Goal: Task Accomplishment & Management: Use online tool/utility

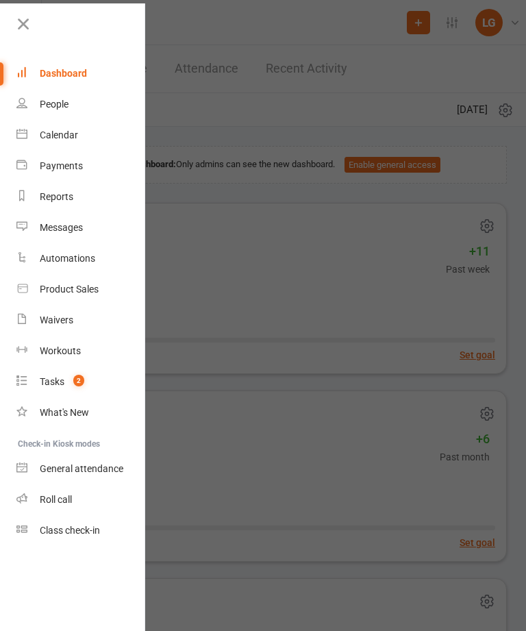
click at [88, 138] on link "Calendar" at bounding box center [81, 135] width 130 height 31
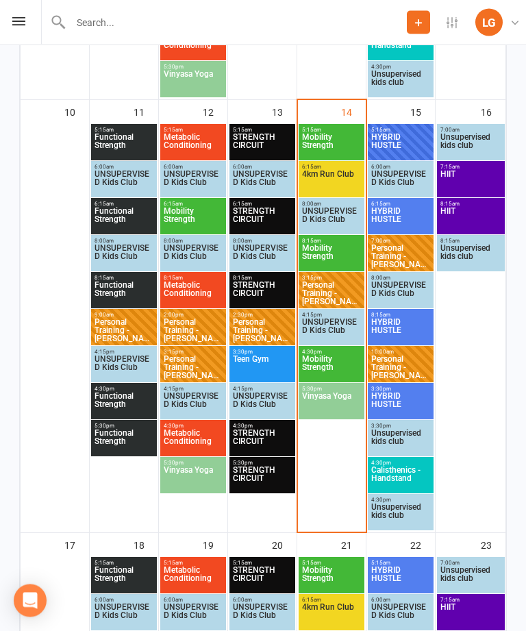
click at [333, 254] on span "Mobility Strength" at bounding box center [332, 257] width 60 height 25
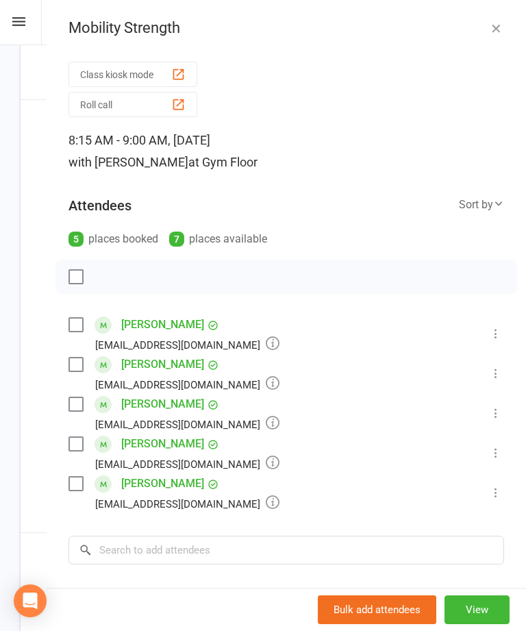
click at [169, 73] on button "Class kiosk mode" at bounding box center [133, 74] width 129 height 25
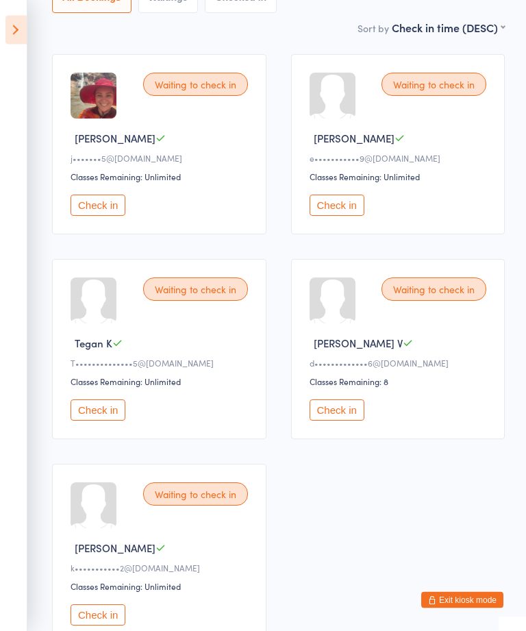
click at [105, 422] on button "Check in" at bounding box center [98, 410] width 55 height 21
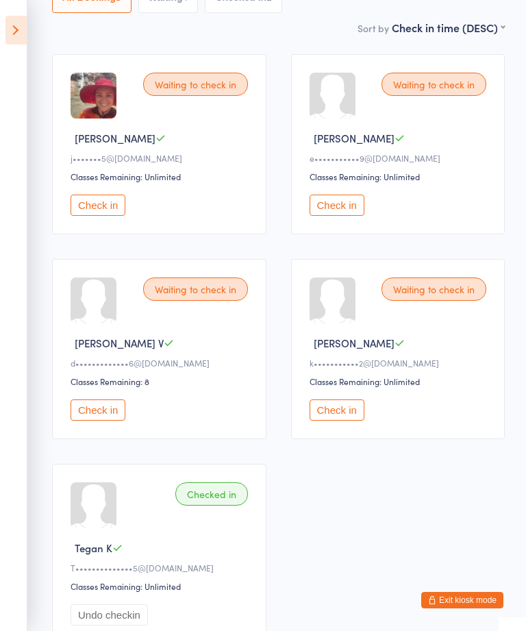
click at [424, 84] on div "Waiting to check in" at bounding box center [434, 84] width 105 height 23
click at [340, 216] on button "Check in" at bounding box center [337, 205] width 55 height 21
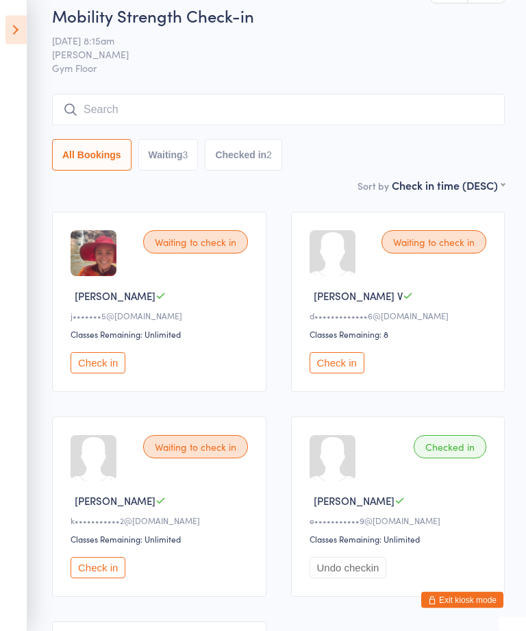
scroll to position [0, 0]
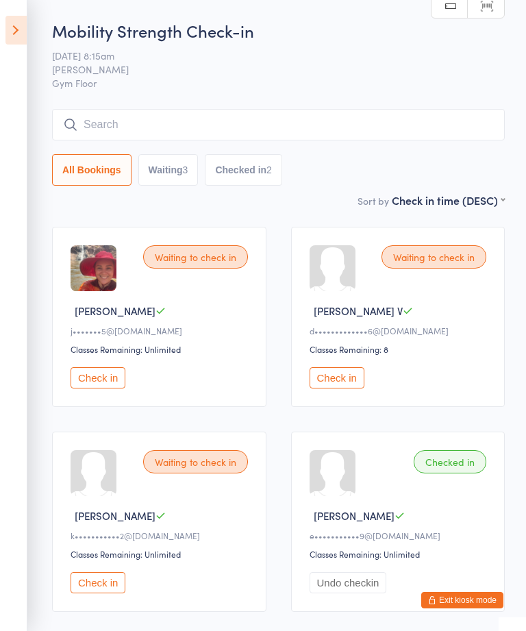
click at [131, 139] on input "search" at bounding box center [278, 125] width 453 height 32
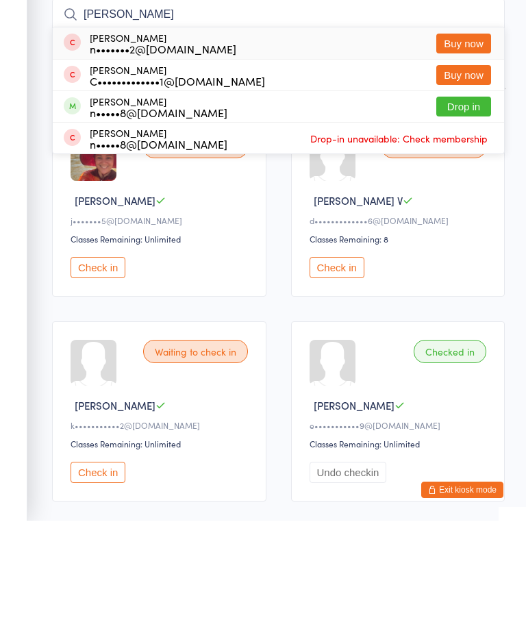
type input "[PERSON_NAME]"
click at [463, 207] on button "Drop in" at bounding box center [464, 217] width 55 height 20
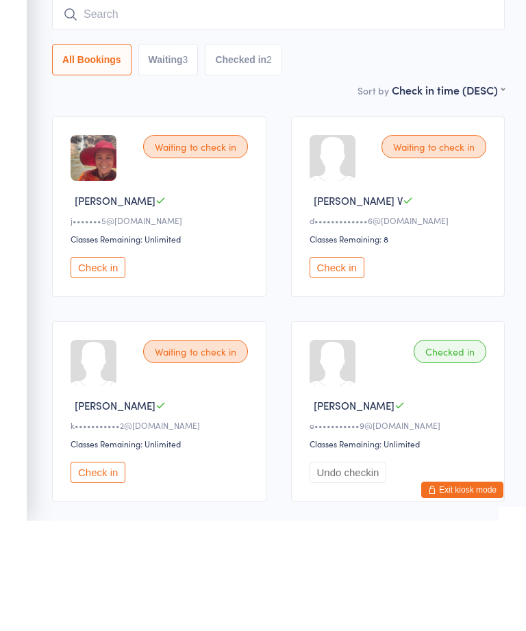
scroll to position [110, 0]
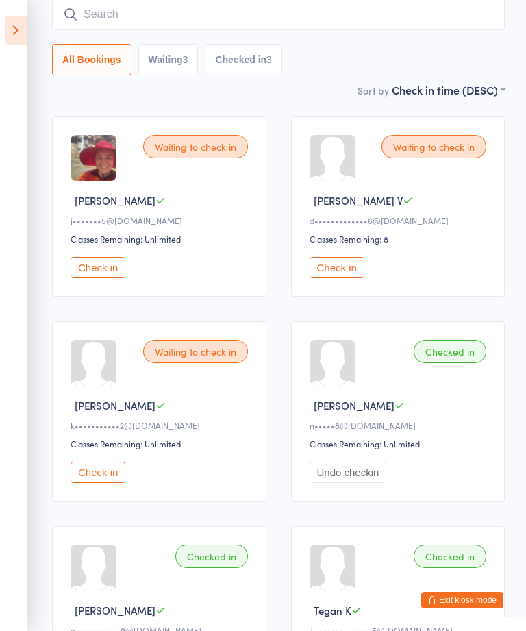
click at [109, 278] on button "Check in" at bounding box center [98, 267] width 55 height 21
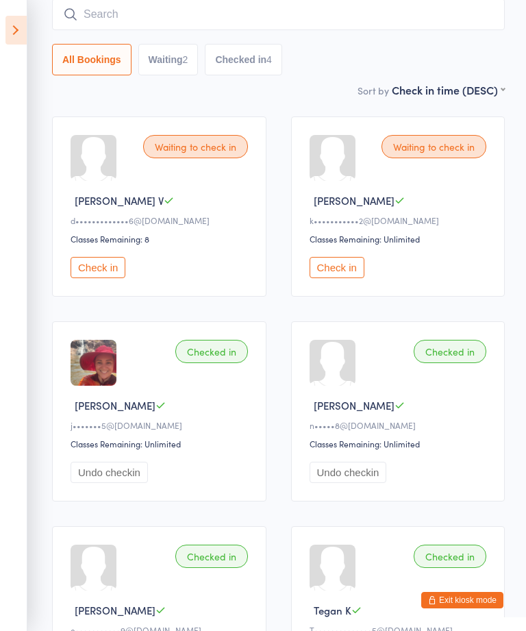
click at [326, 294] on div "Waiting to check in [PERSON_NAME] V k•••••••••••2@[DOMAIN_NAME] Classes Remaini…" at bounding box center [398, 207] width 215 height 180
click at [334, 272] on button "Check in" at bounding box center [337, 267] width 55 height 21
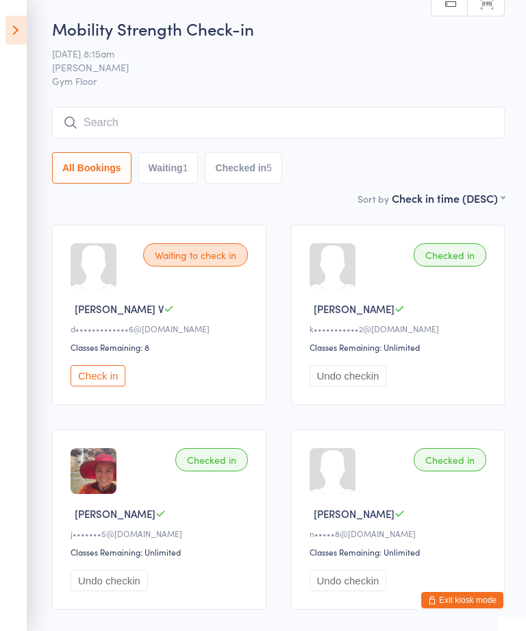
scroll to position [0, 0]
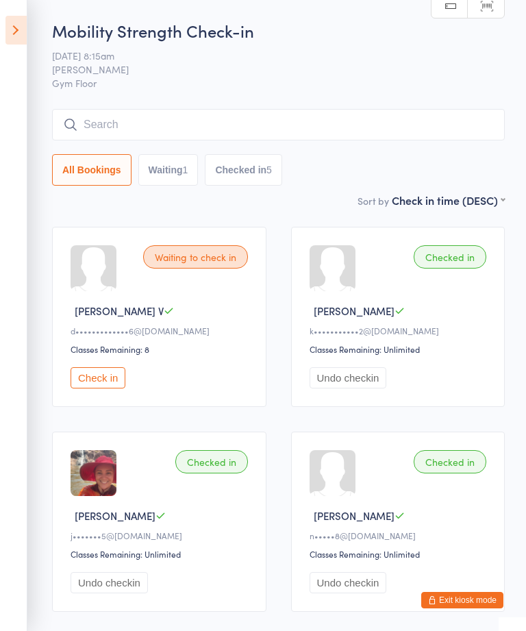
click at [248, 114] on input "search" at bounding box center [278, 125] width 453 height 32
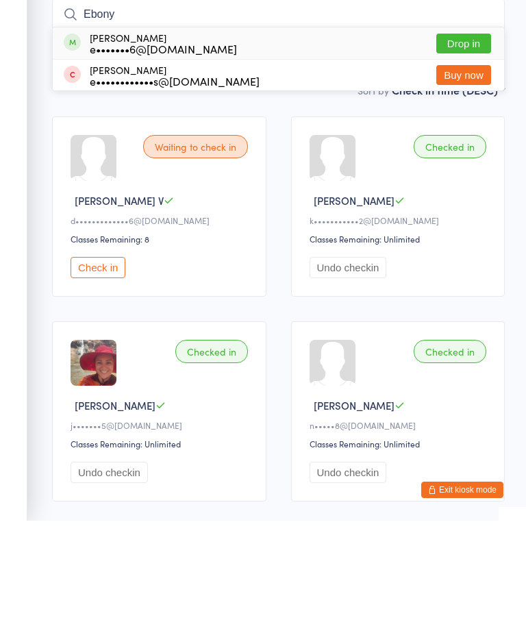
type input "Ebony"
click at [475, 144] on button "Drop in" at bounding box center [464, 154] width 55 height 20
